Goal: Information Seeking & Learning: Learn about a topic

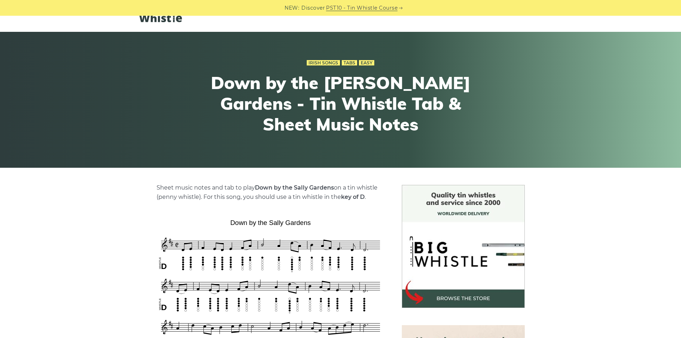
scroll to position [36, 0]
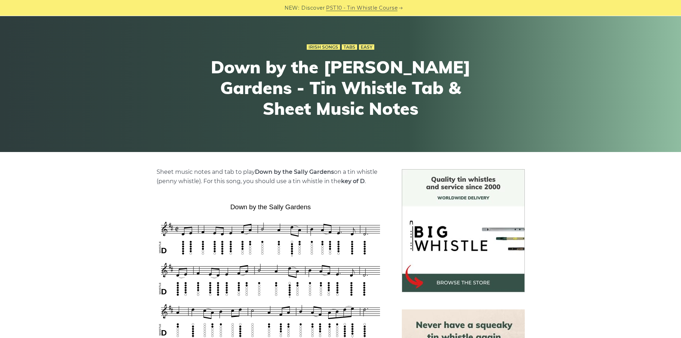
click at [366, 52] on div "Irish Songs Tabs Easy Down by the Sally Gardens - Tin Whistle Tab & Sheet Music…" at bounding box center [340, 84] width 263 height 118
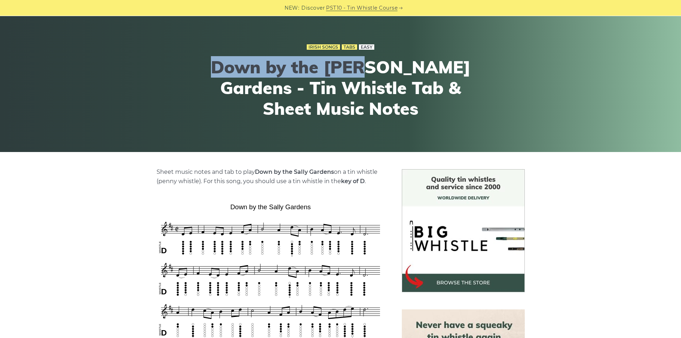
click at [368, 48] on link "Easy" at bounding box center [366, 47] width 15 height 6
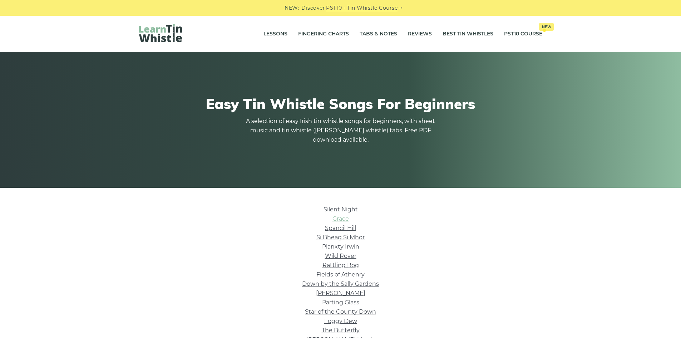
click at [341, 218] on link "Grace" at bounding box center [341, 218] width 16 height 7
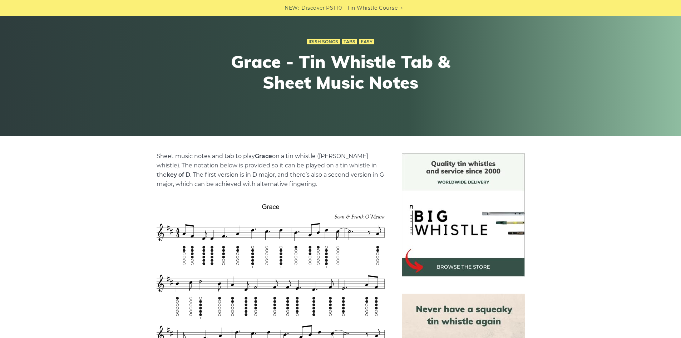
scroll to position [72, 0]
